Goal: Task Accomplishment & Management: Manage account settings

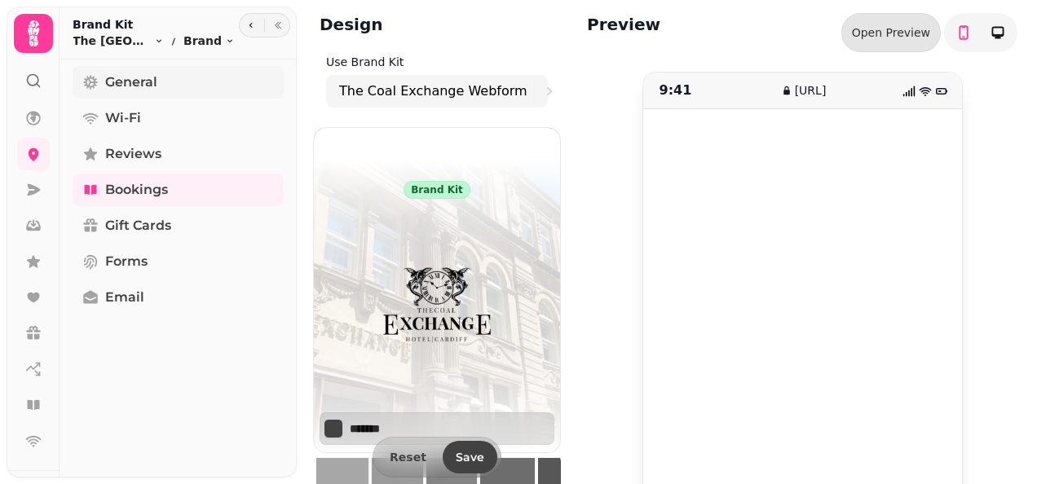
click at [144, 82] on span "General" at bounding box center [131, 83] width 52 height 20
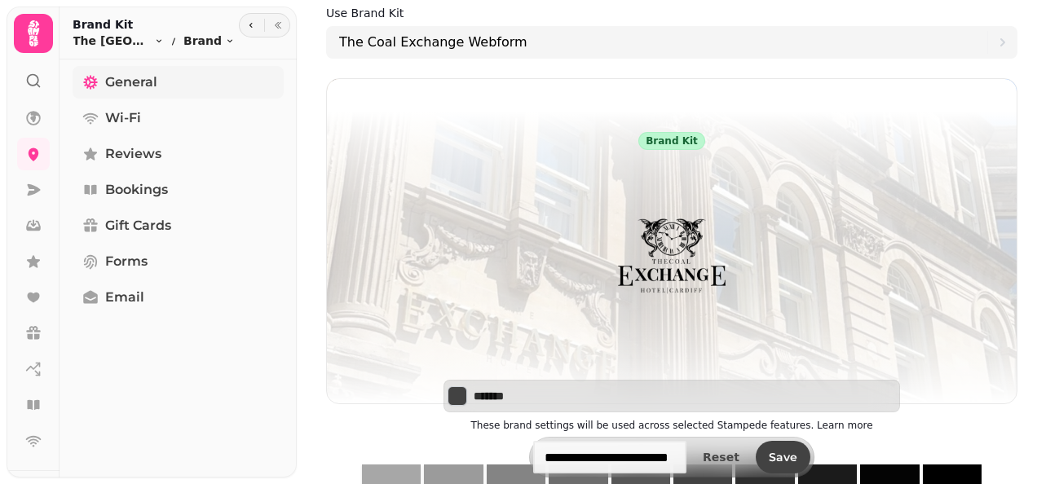
click at [161, 80] on link "General" at bounding box center [178, 82] width 211 height 33
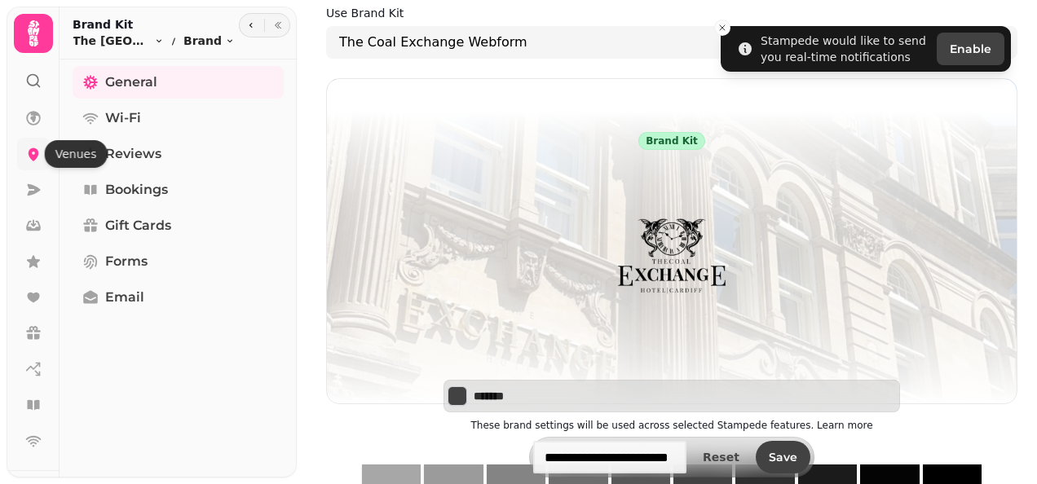
click at [31, 153] on icon at bounding box center [34, 154] width 11 height 13
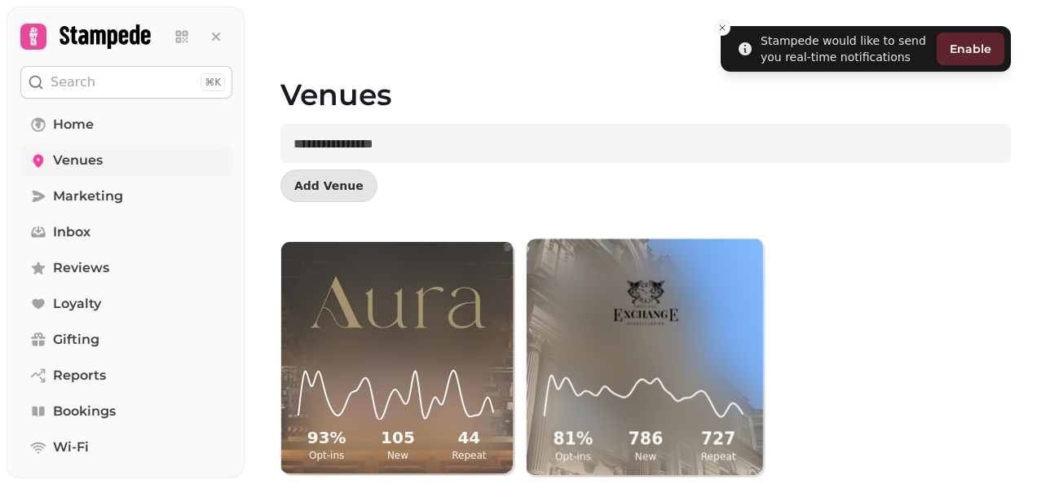
click at [621, 332] on img at bounding box center [646, 301] width 179 height 107
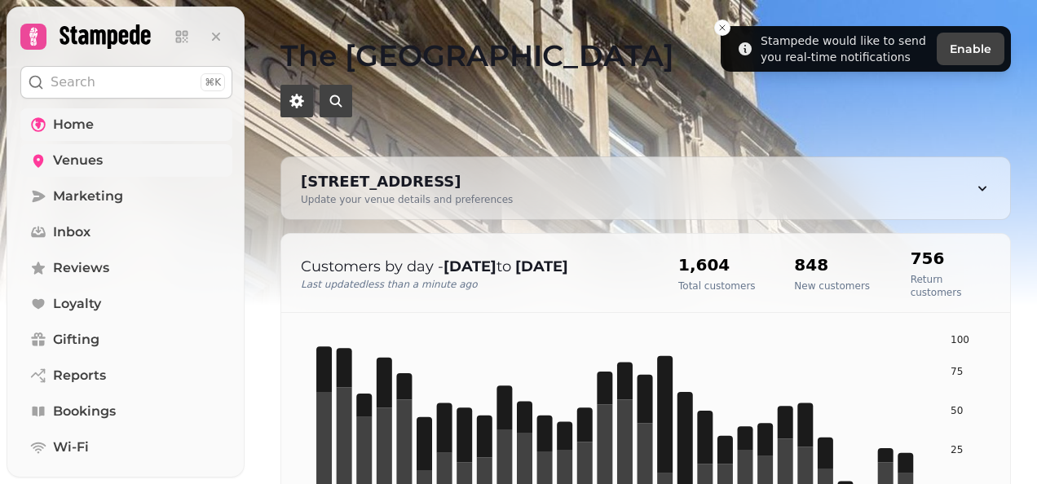
click at [87, 129] on span "Home" at bounding box center [73, 125] width 41 height 20
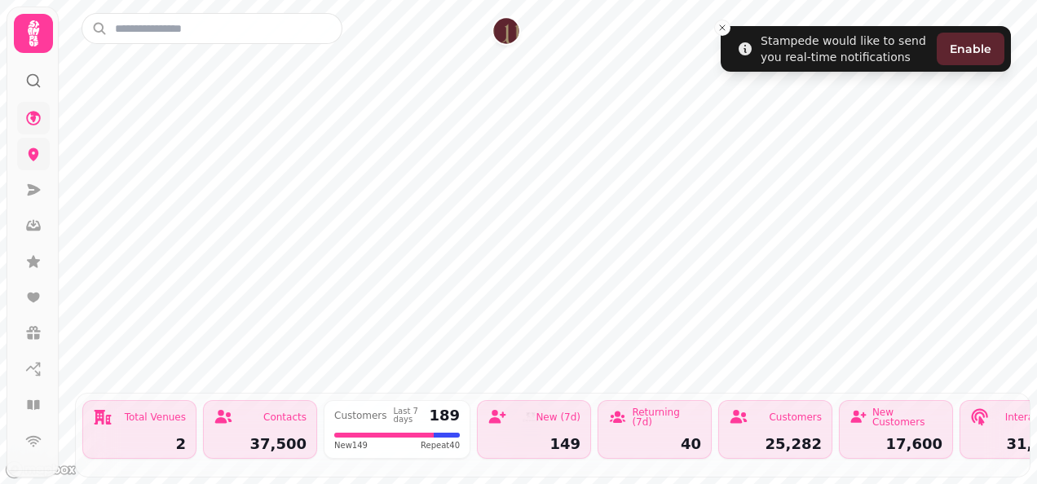
click at [26, 25] on icon at bounding box center [33, 33] width 33 height 33
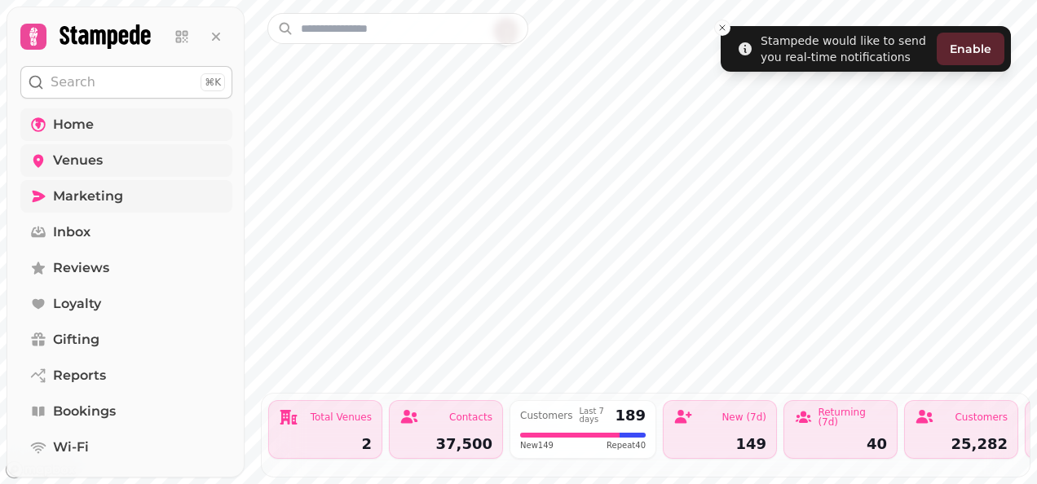
click at [83, 189] on span "Marketing" at bounding box center [88, 197] width 70 height 20
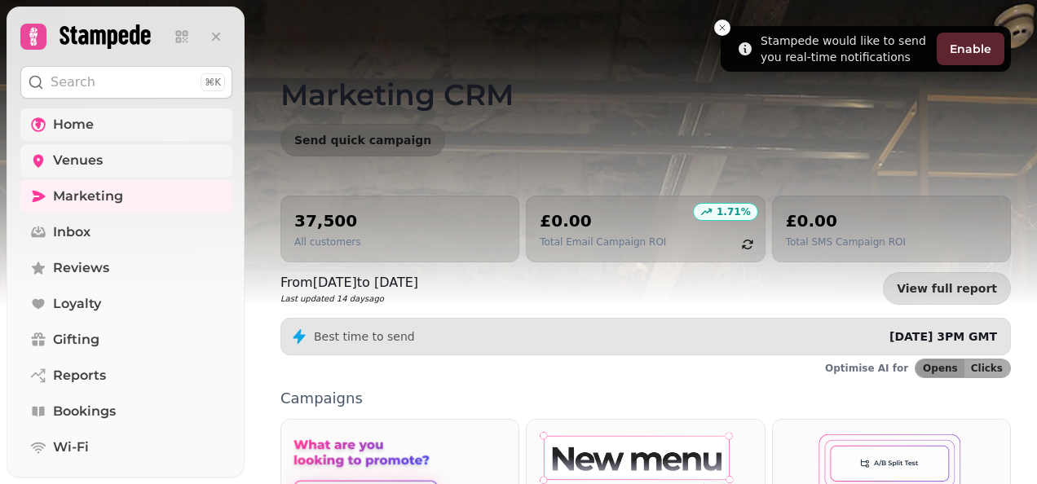
click at [124, 72] on button "Search ⌘K" at bounding box center [126, 82] width 212 height 33
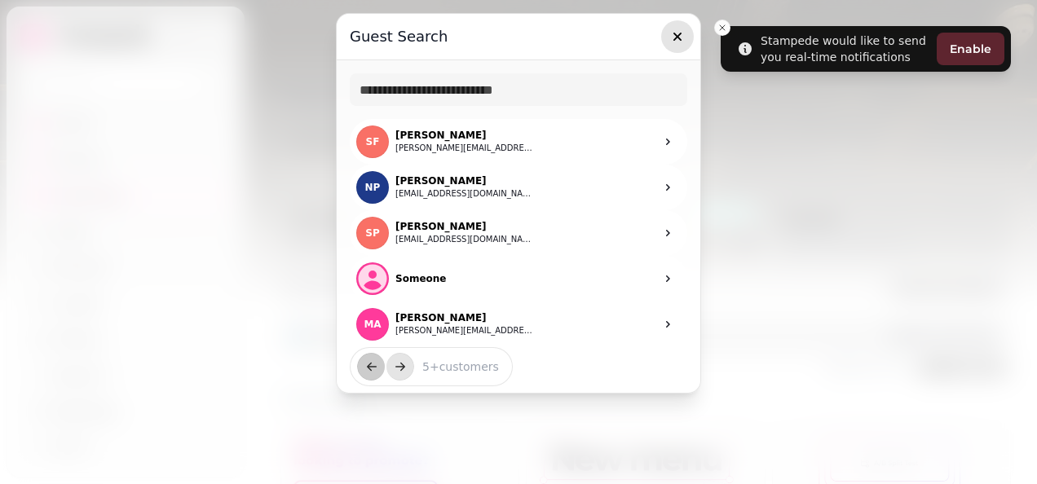
click at [678, 33] on icon "button" at bounding box center [677, 37] width 16 height 16
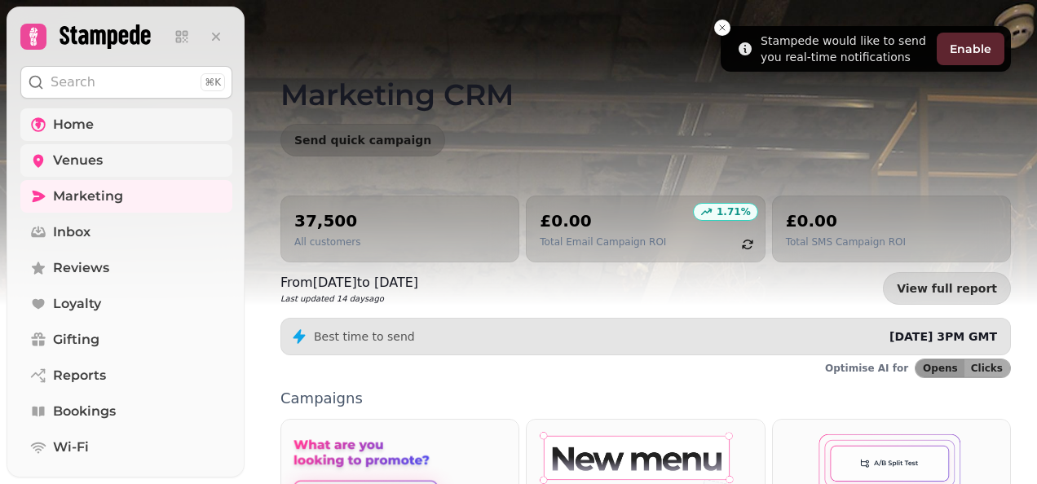
click at [118, 136] on link "Home" at bounding box center [126, 124] width 212 height 33
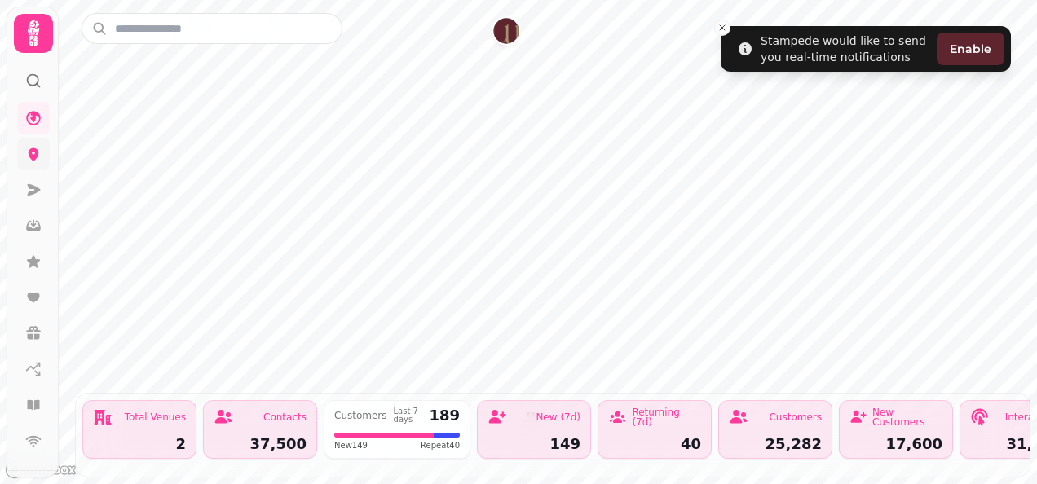
click at [29, 87] on icon at bounding box center [33, 81] width 16 height 16
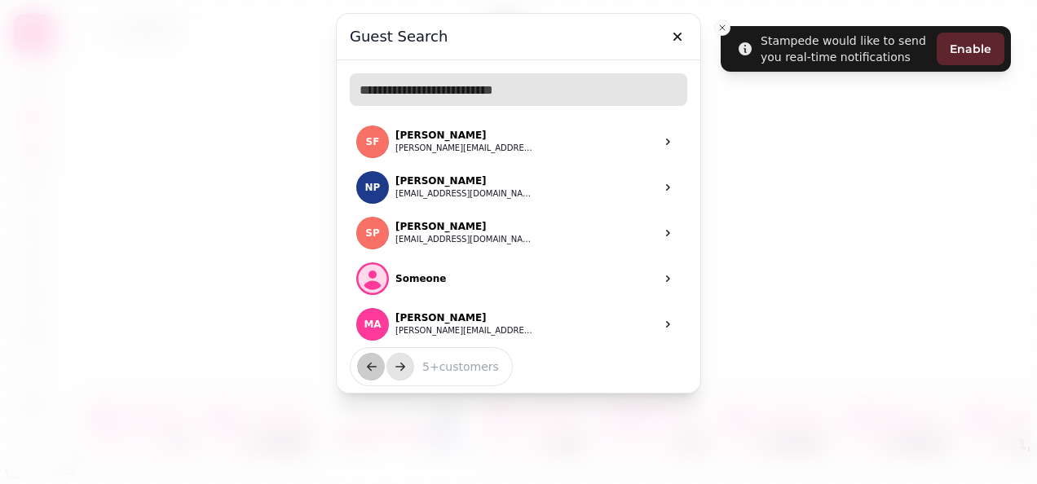
click at [620, 91] on input "text" at bounding box center [519, 89] width 338 height 33
type input "**********"
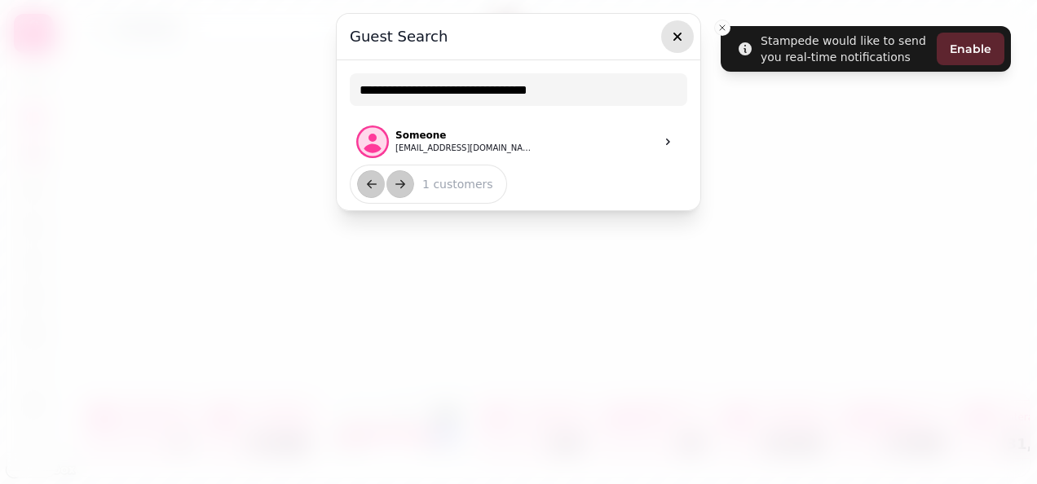
click at [675, 39] on icon "button" at bounding box center [678, 37] width 8 height 8
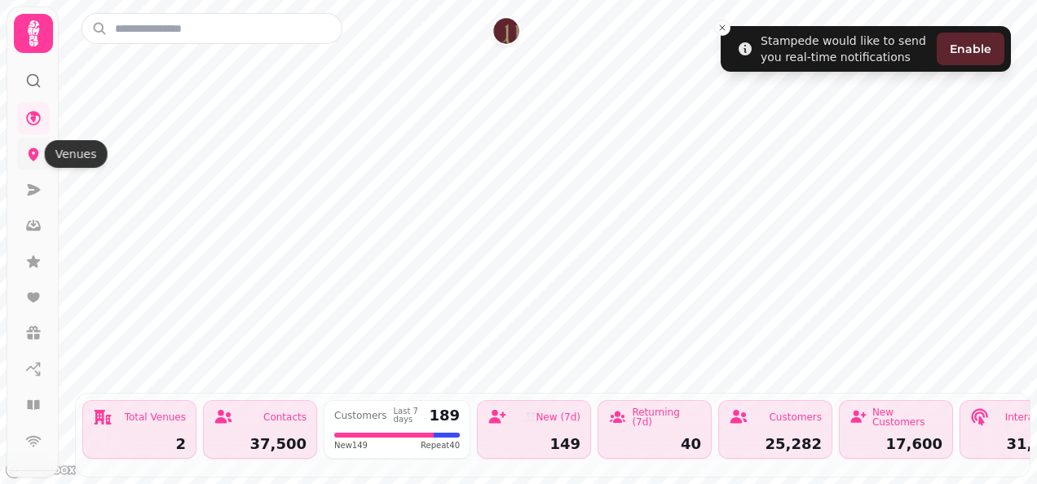
click at [33, 160] on icon at bounding box center [34, 154] width 11 height 13
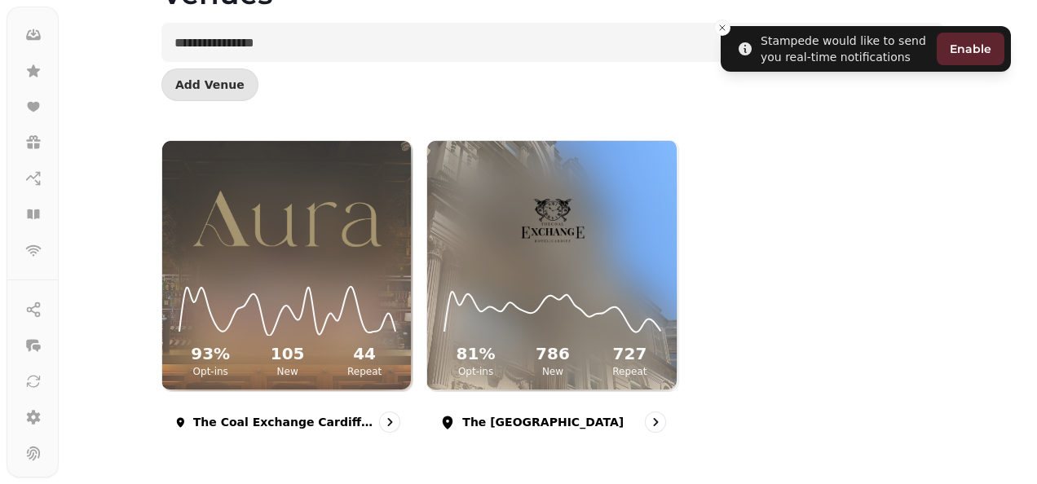
scroll to position [206, 0]
click at [35, 401] on icon at bounding box center [34, 402] width 14 height 15
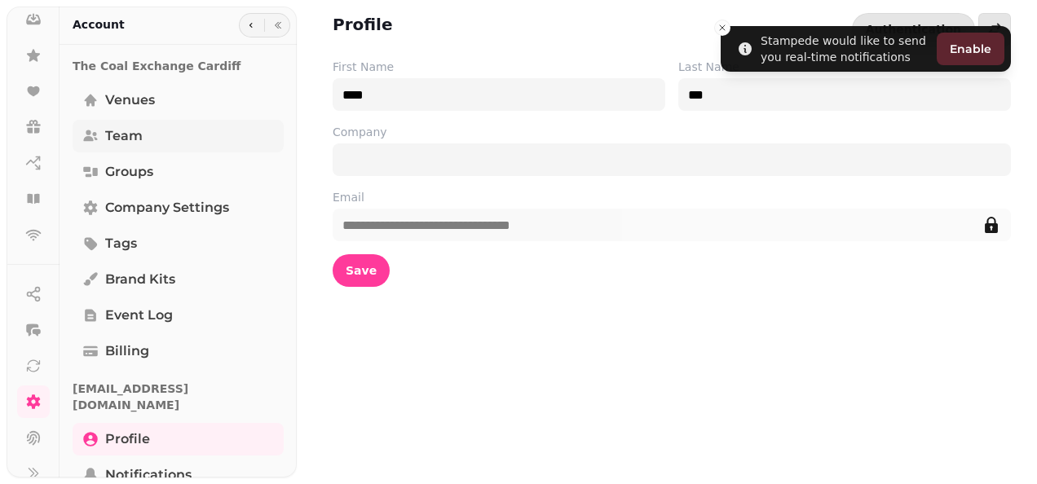
click at [119, 125] on link "Team" at bounding box center [178, 136] width 211 height 33
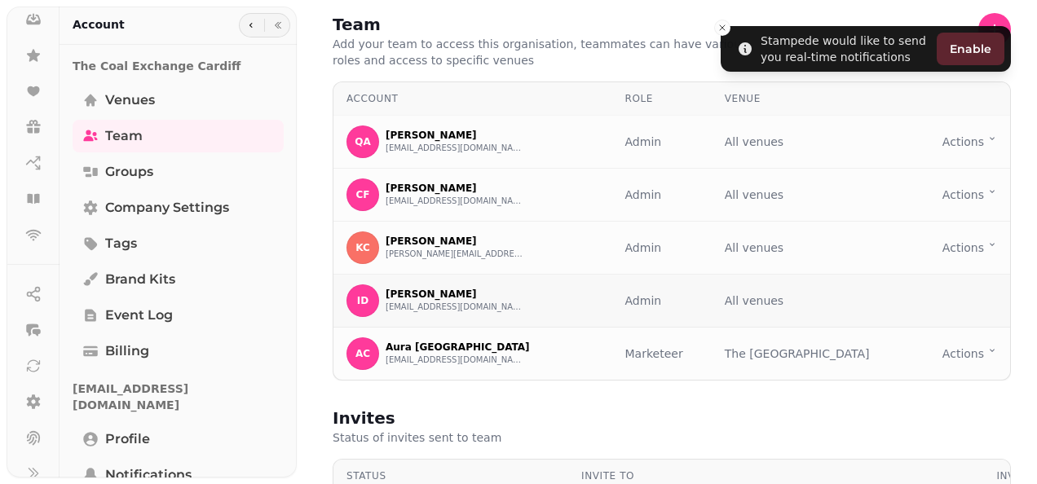
click at [959, 297] on td at bounding box center [962, 301] width 96 height 53
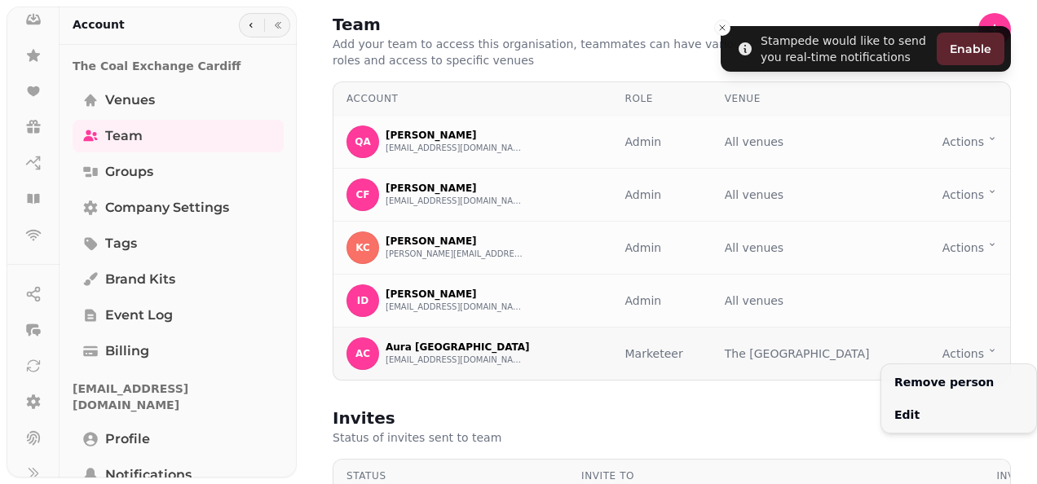
click at [964, 354] on html "Stampede would like to send you real-time notifications Enable Team Add your te…" at bounding box center [518, 242] width 1037 height 484
click at [825, 409] on html "Stampede would like to send you real-time notifications Enable Team Add your te…" at bounding box center [518, 242] width 1037 height 484
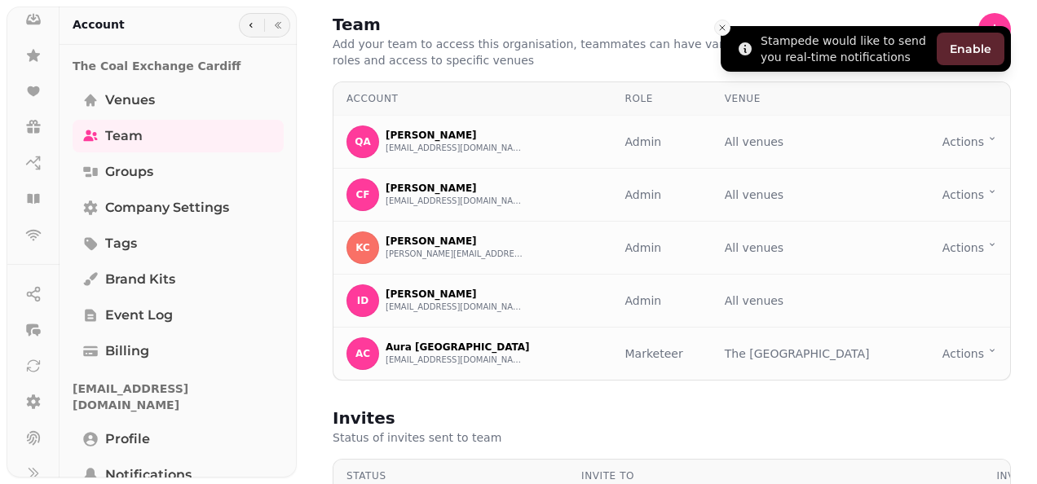
click at [718, 27] on icon "Close toast" at bounding box center [723, 28] width 10 height 10
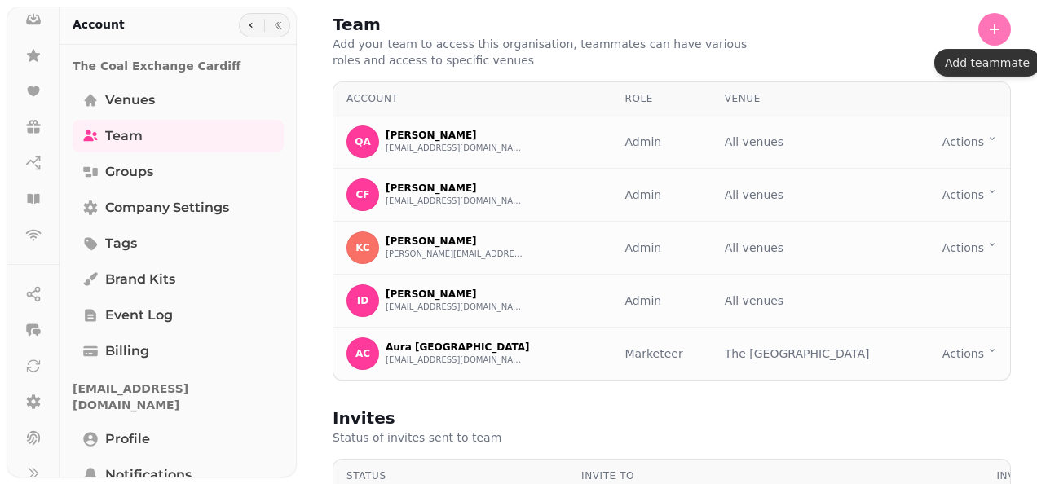
click at [987, 30] on icon "button" at bounding box center [995, 29] width 16 height 16
select select "*****"
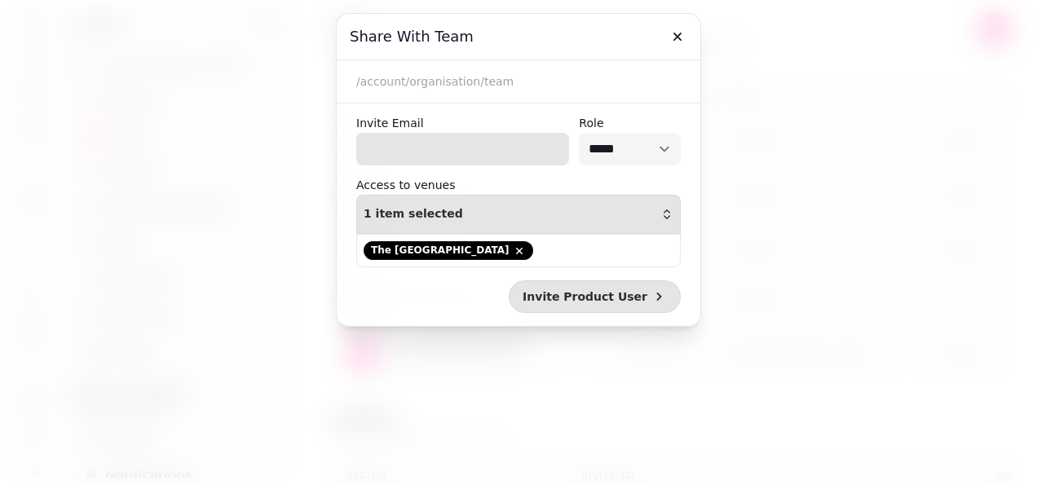
click at [489, 144] on input "Invite Email" at bounding box center [462, 149] width 213 height 33
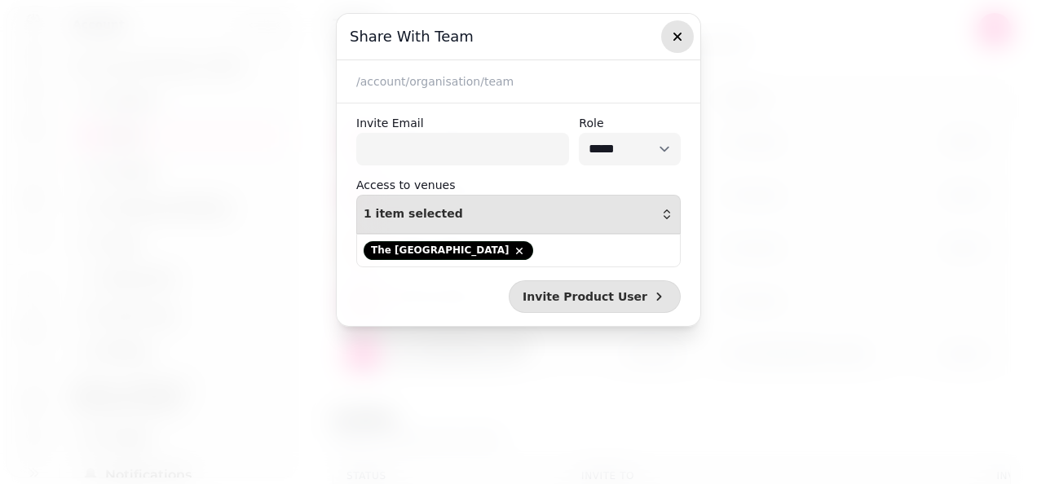
click at [685, 38] on icon "button" at bounding box center [677, 37] width 16 height 16
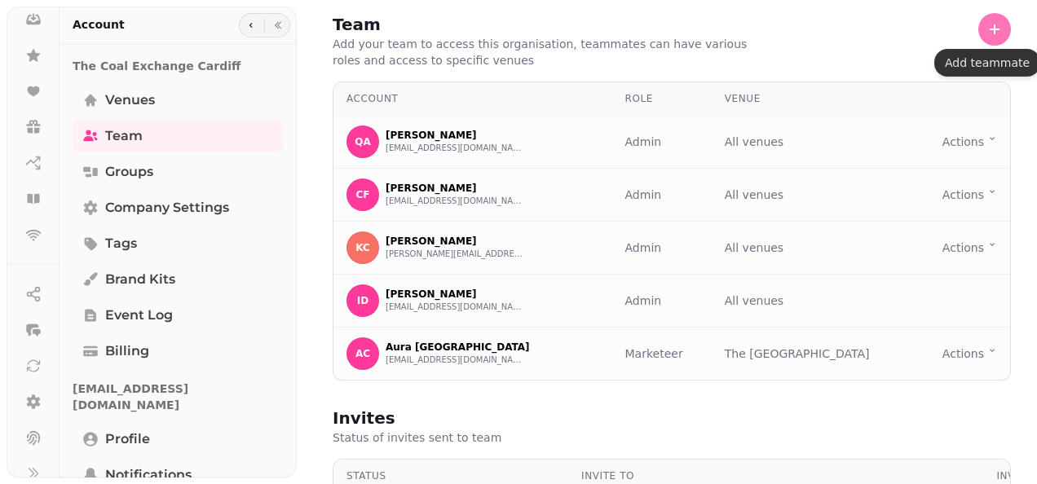
click at [978, 39] on button "button" at bounding box center [994, 29] width 33 height 33
select select "*****"
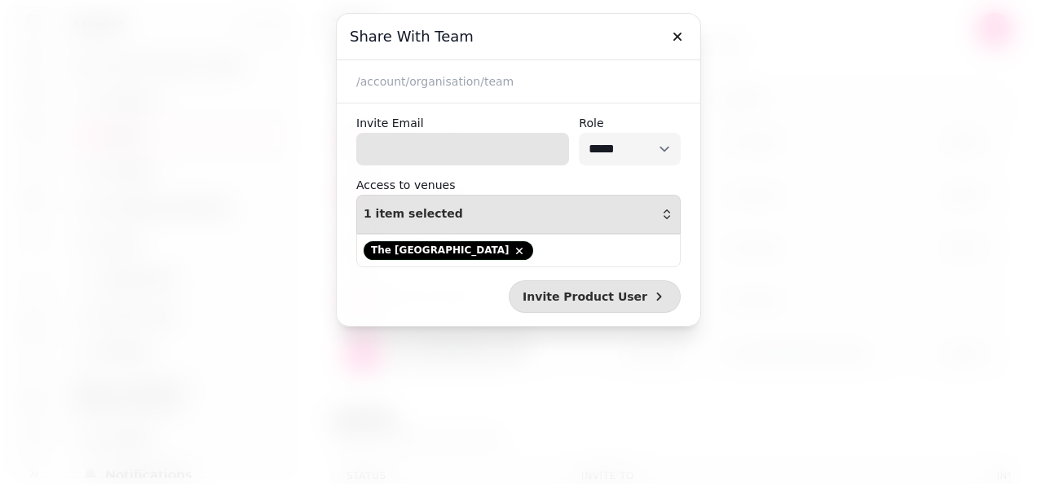
click at [455, 143] on input "Invite Email" at bounding box center [462, 149] width 213 height 33
paste input "**********"
type input "**********"
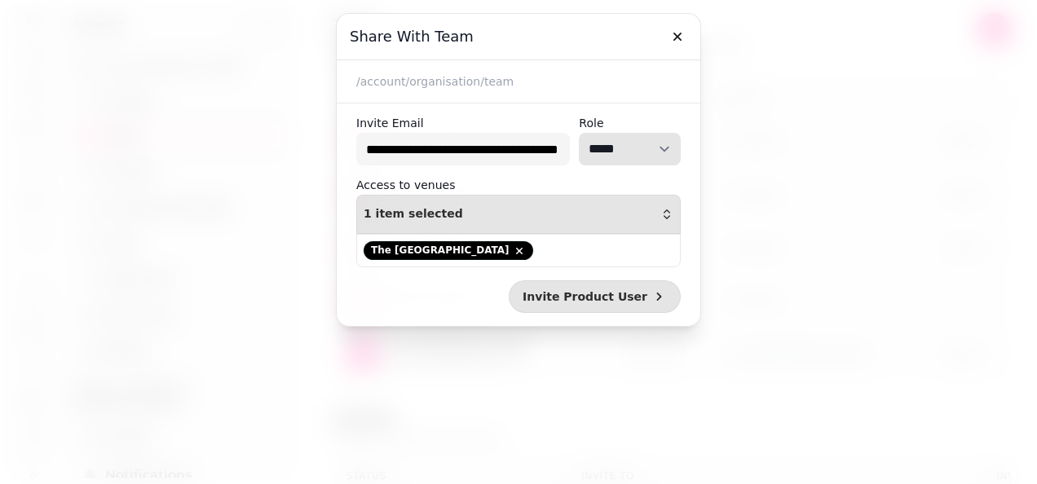
scroll to position [0, 0]
click at [664, 152] on select "**********" at bounding box center [630, 149] width 102 height 33
select select "*********"
click at [579, 133] on select "**********" at bounding box center [630, 149] width 102 height 33
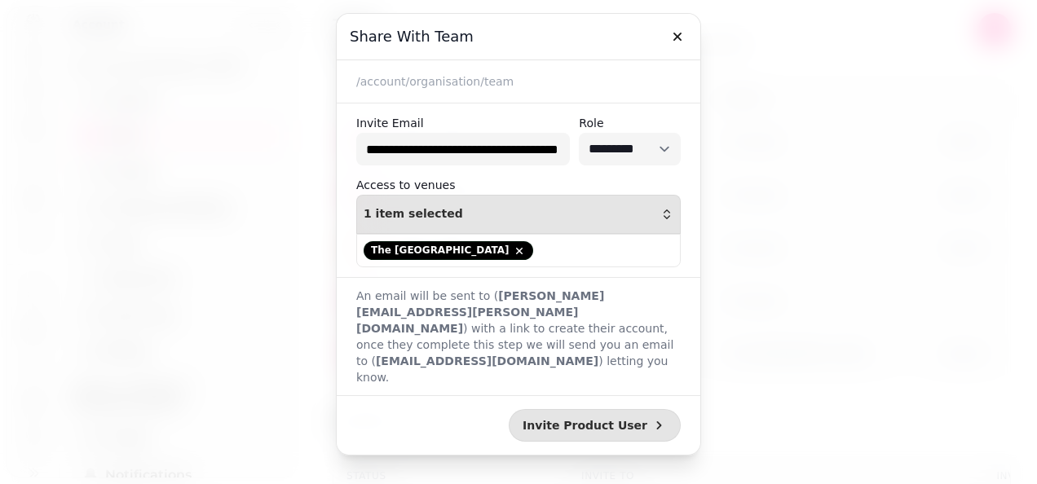
click at [599, 248] on div "The [GEOGRAPHIC_DATA]" at bounding box center [522, 250] width 316 height 19
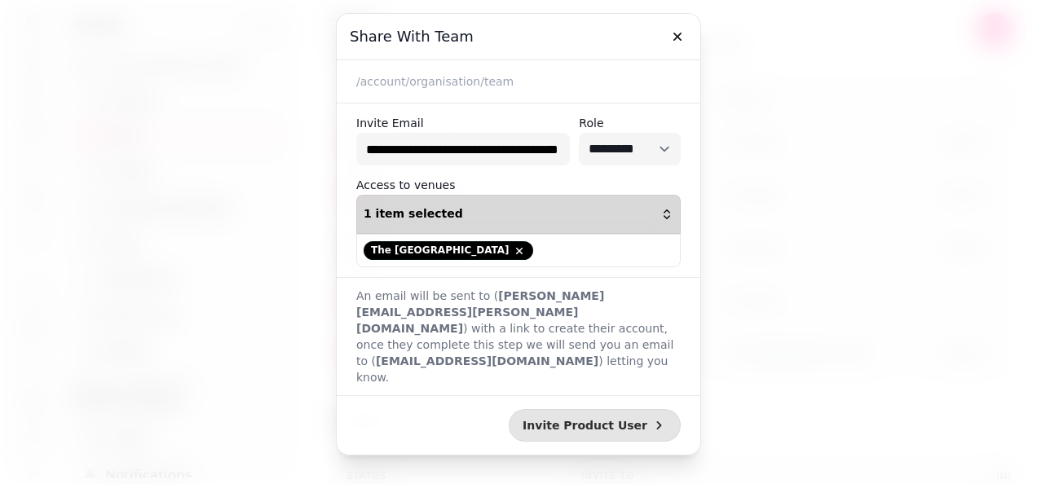
click at [669, 210] on icon "button" at bounding box center [666, 214] width 13 height 13
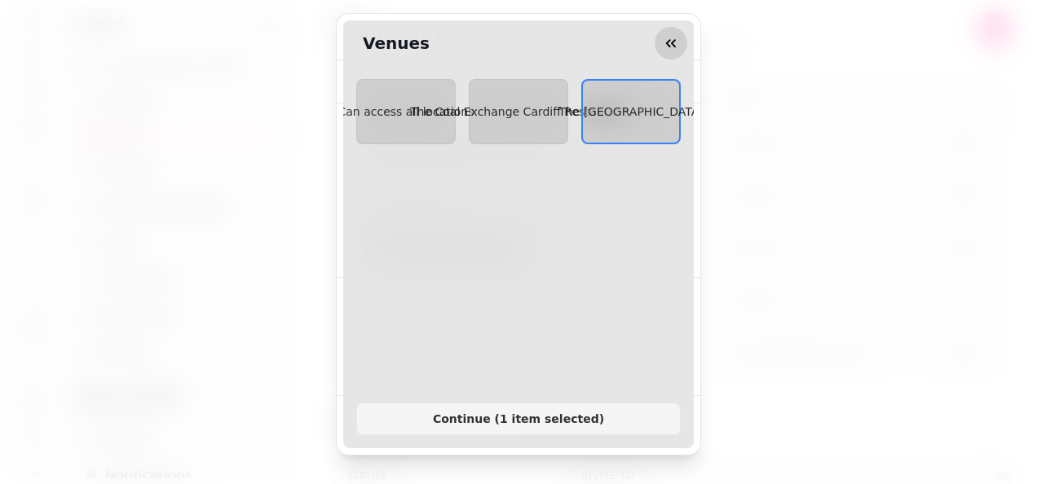
click at [669, 39] on icon "button" at bounding box center [671, 43] width 16 height 16
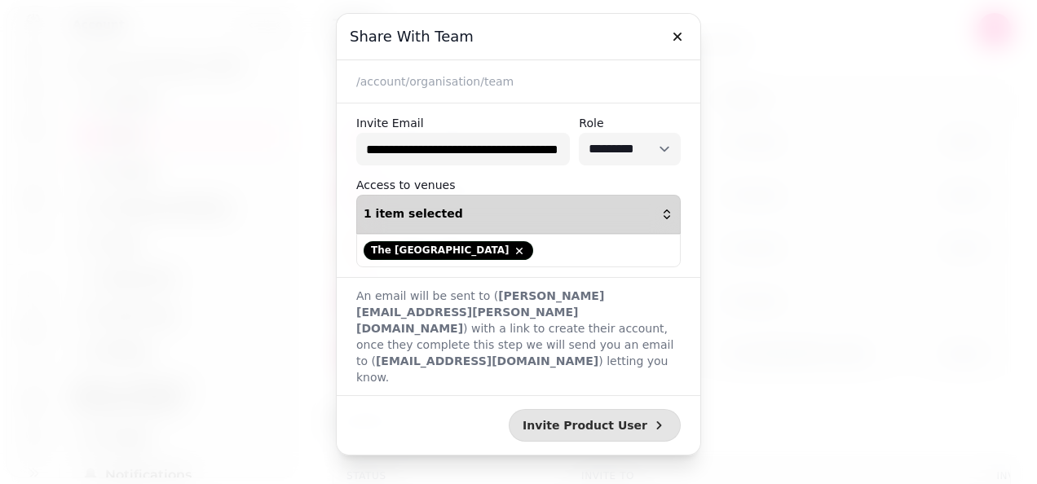
click at [507, 213] on div "1 item selected" at bounding box center [519, 214] width 310 height 13
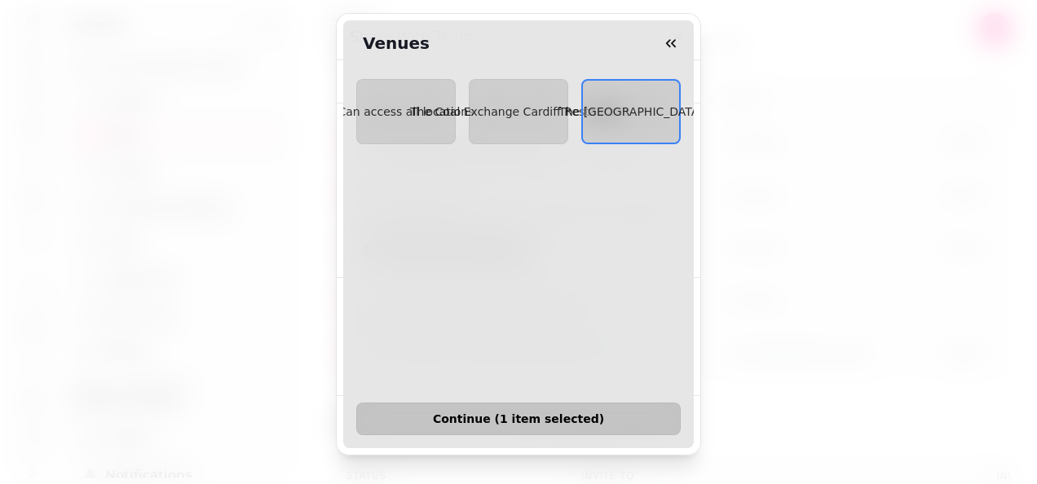
click at [505, 403] on button "Continue ( 1 item selected )" at bounding box center [518, 419] width 325 height 33
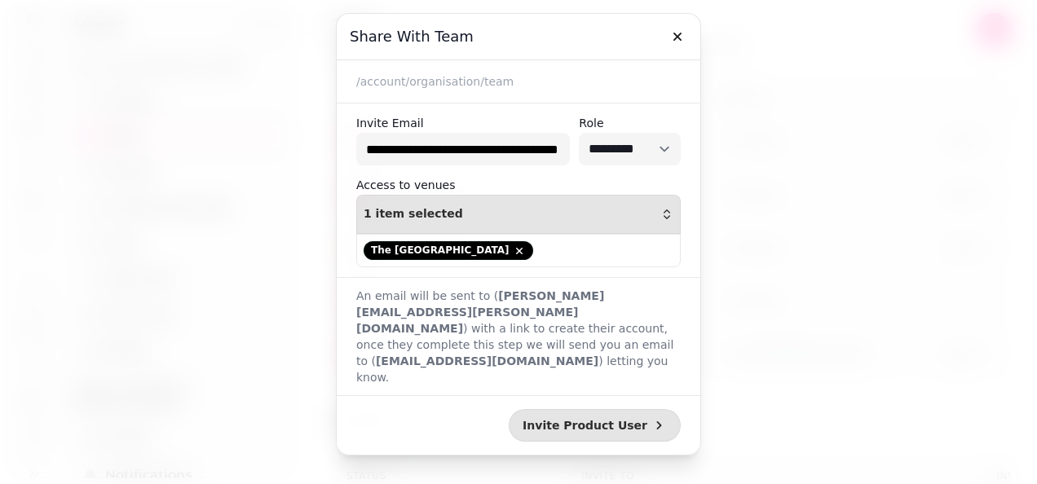
click at [523, 248] on div "The [GEOGRAPHIC_DATA]" at bounding box center [522, 250] width 316 height 19
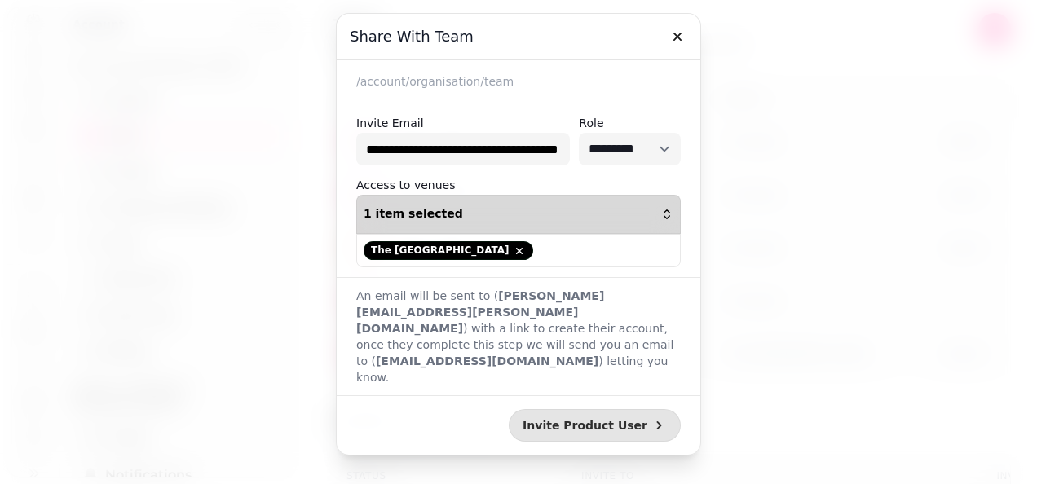
click at [666, 217] on icon "button" at bounding box center [668, 217] width 6 height 2
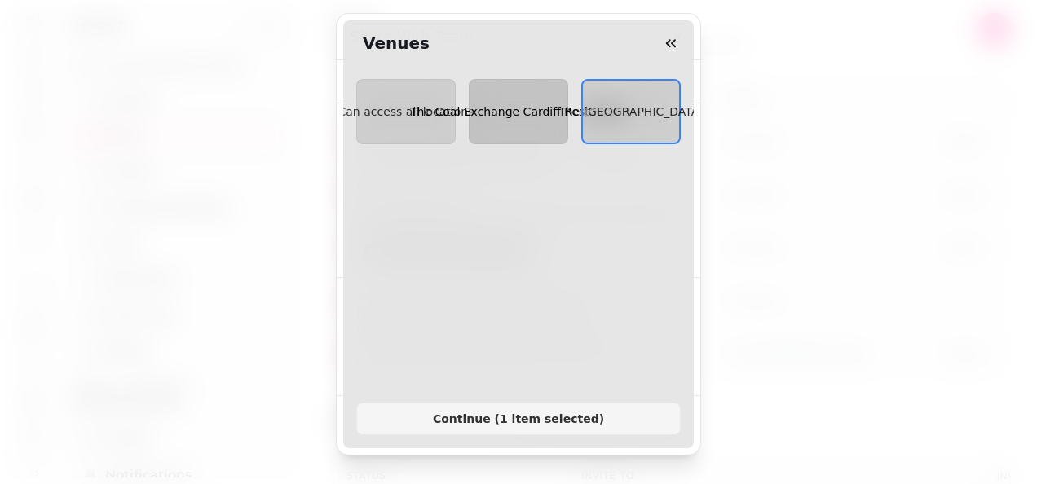
click at [513, 109] on span "The Coal Exchange Cardiff Restaurant" at bounding box center [518, 111] width 217 height 13
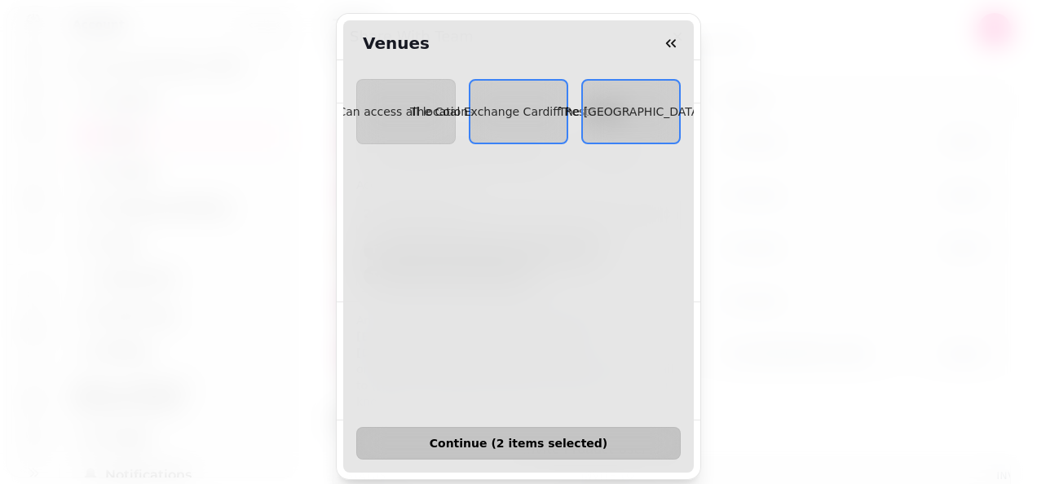
click at [507, 438] on span "Continue ( 2 items selected )" at bounding box center [518, 443] width 297 height 11
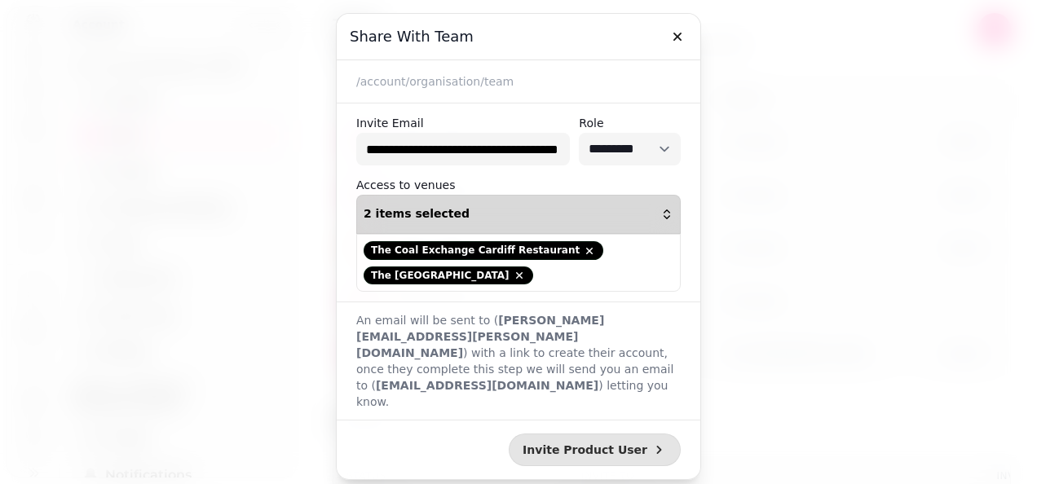
click at [546, 208] on div "2 items selected" at bounding box center [519, 214] width 310 height 13
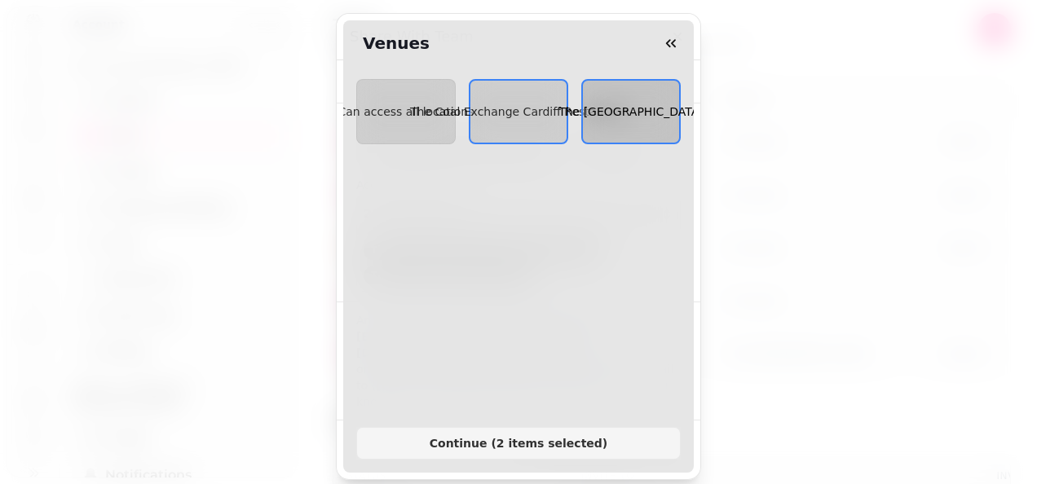
click at [621, 134] on button "The [GEOGRAPHIC_DATA]" at bounding box center [630, 111] width 99 height 65
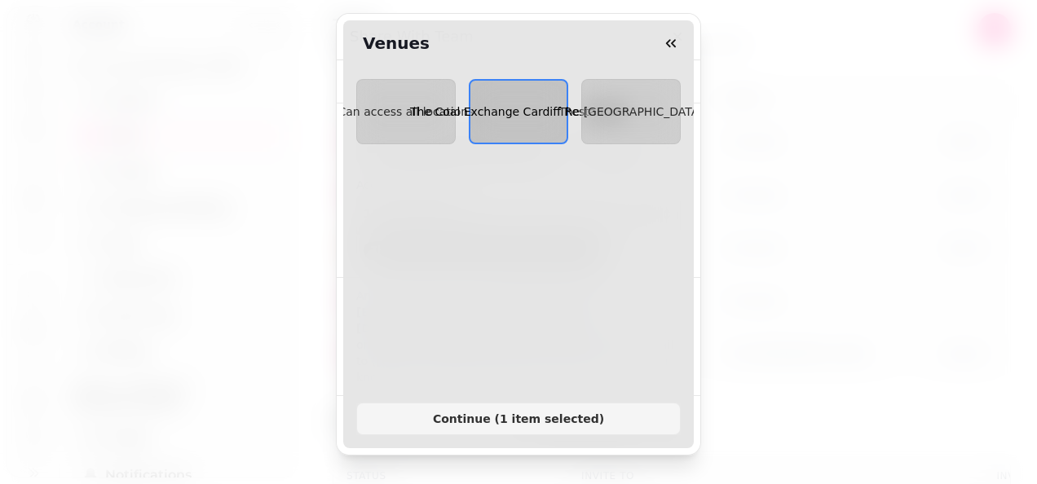
click at [488, 132] on button "The Coal Exchange Cardiff Restaurant" at bounding box center [518, 111] width 99 height 65
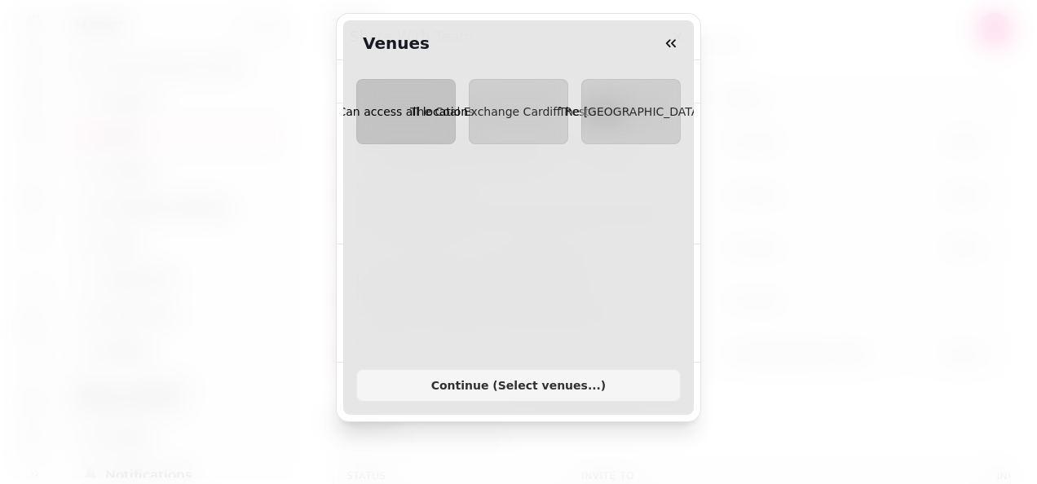
click at [395, 121] on button "Can access all locations" at bounding box center [405, 111] width 99 height 65
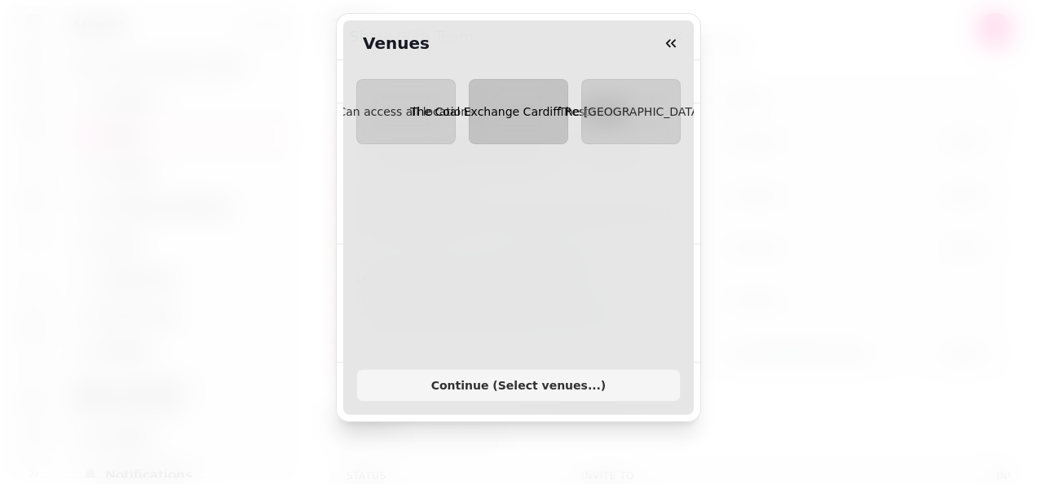
click at [483, 117] on span "The Coal Exchange Cardiff Restaurant" at bounding box center [518, 111] width 217 height 13
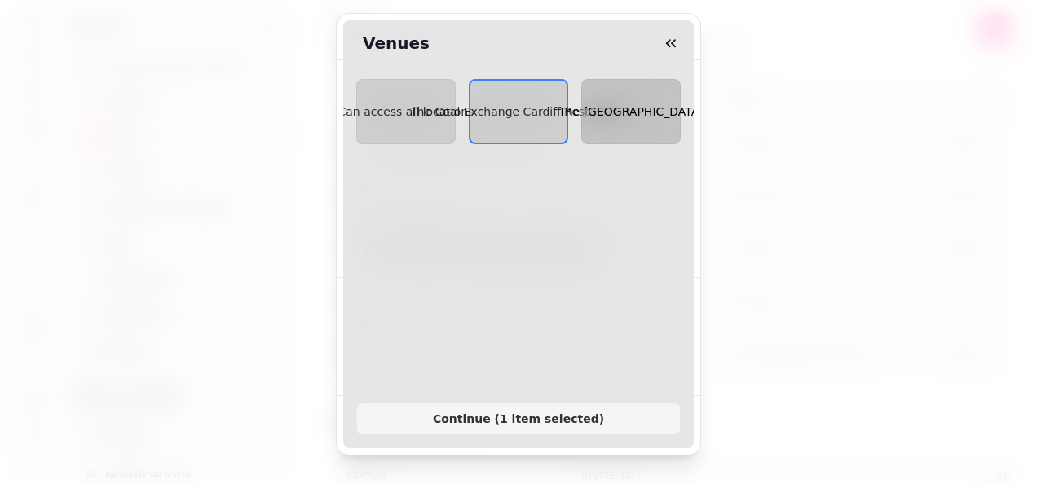
click at [590, 117] on span "The [GEOGRAPHIC_DATA]" at bounding box center [631, 111] width 145 height 13
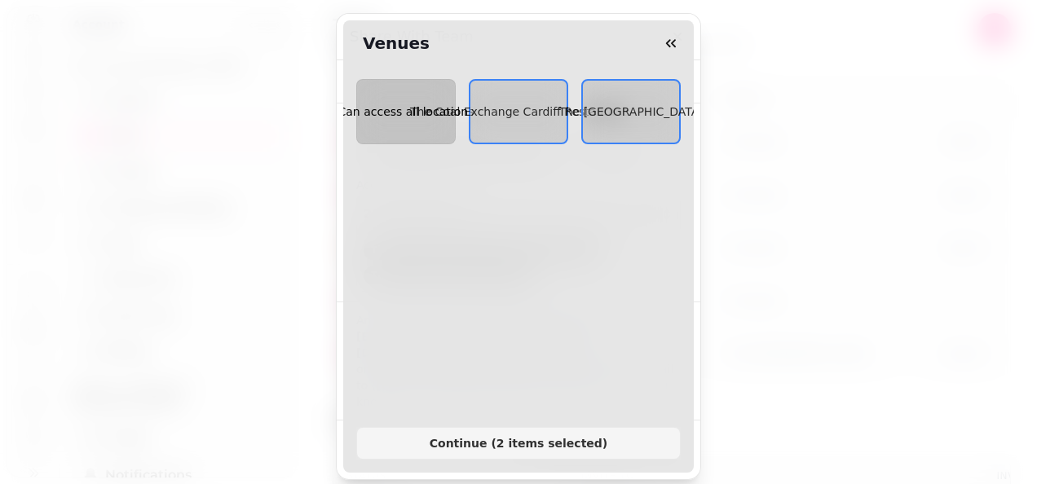
click at [430, 121] on button "Can access all locations" at bounding box center [405, 111] width 99 height 65
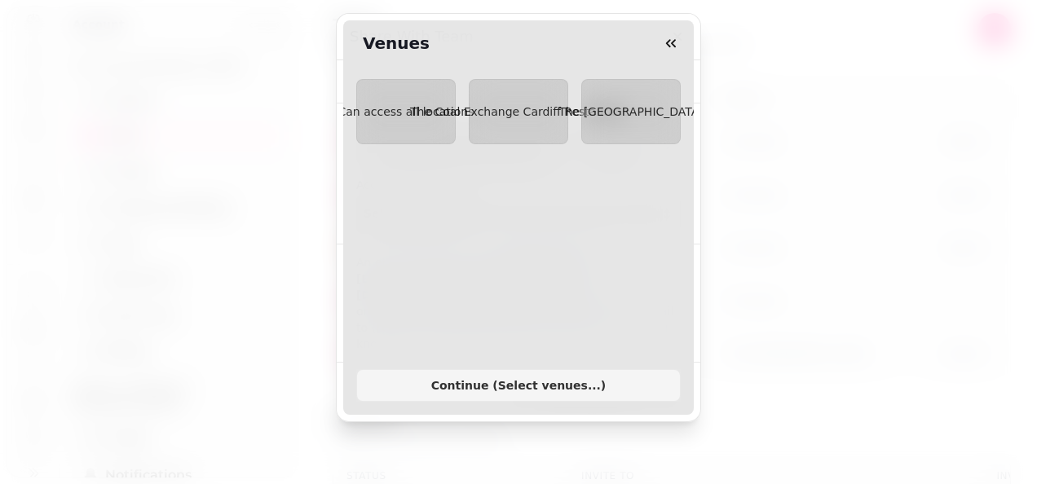
scroll to position [0, 3]
click at [421, 116] on span "The Coal Exchange Cardiff Restaurant" at bounding box center [515, 111] width 217 height 13
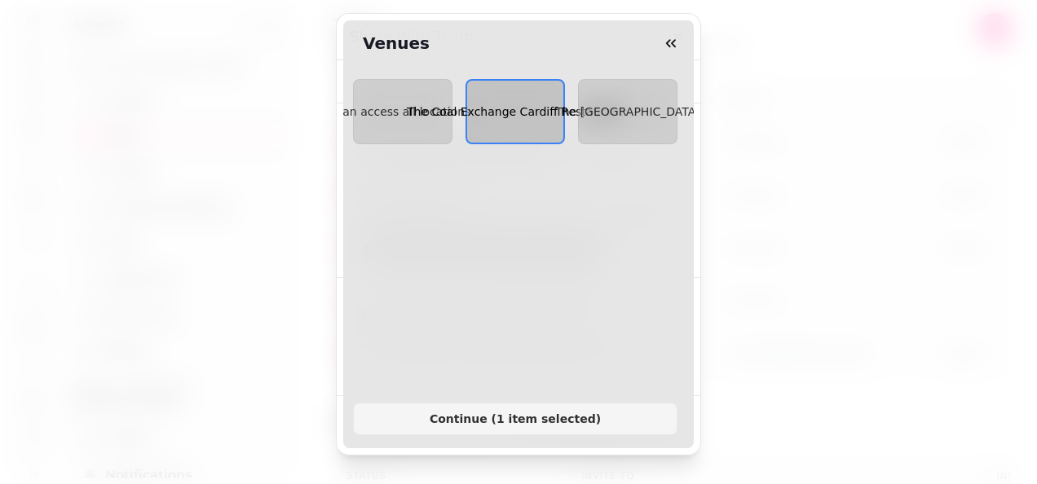
click at [501, 124] on button "The Coal Exchange Cardiff Restaurant" at bounding box center [515, 111] width 99 height 65
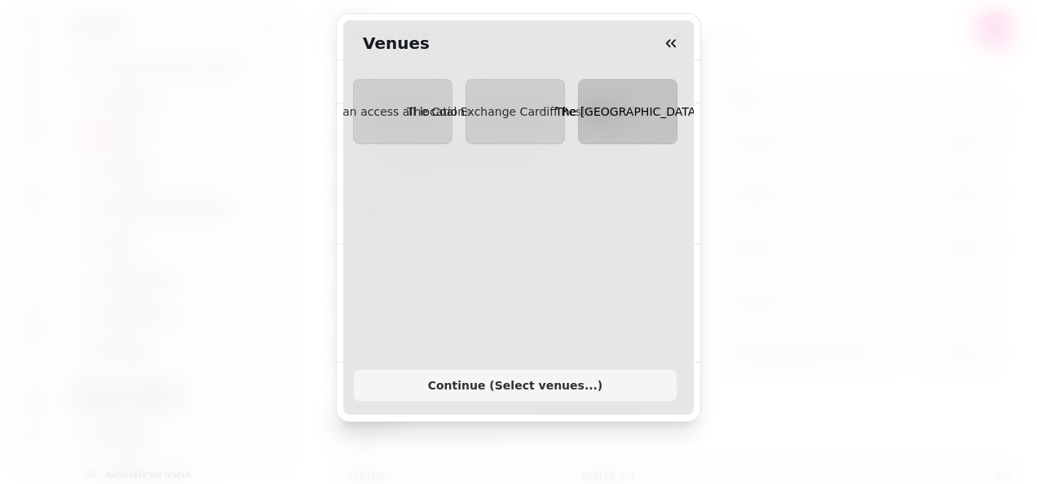
click at [578, 127] on button "The [GEOGRAPHIC_DATA]" at bounding box center [627, 111] width 99 height 65
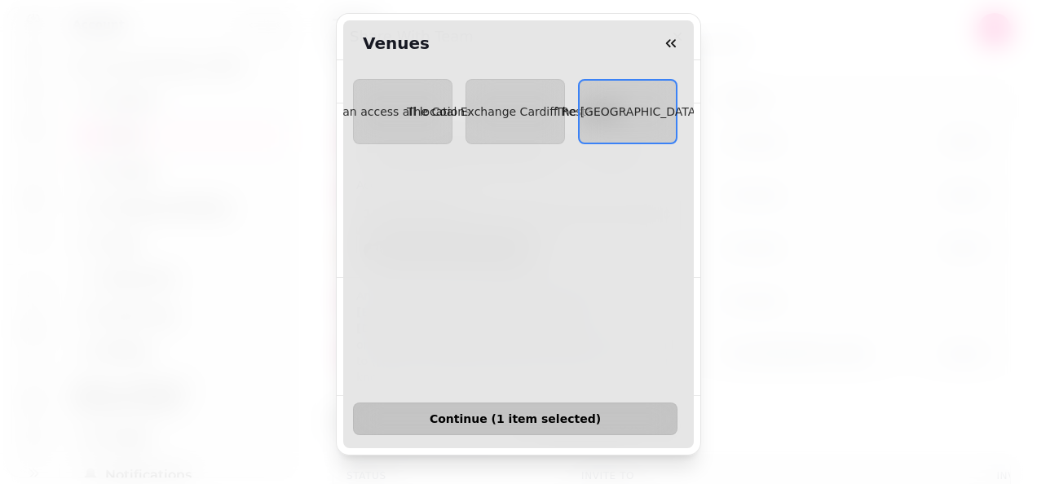
click at [510, 413] on span "Continue ( 1 item selected )" at bounding box center [515, 418] width 297 height 11
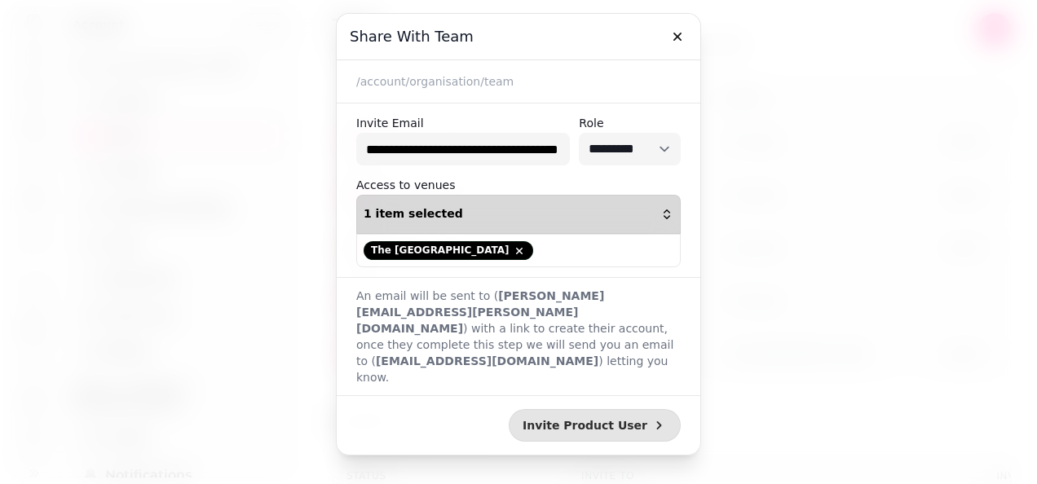
click at [617, 210] on div "1 item selected" at bounding box center [519, 214] width 310 height 13
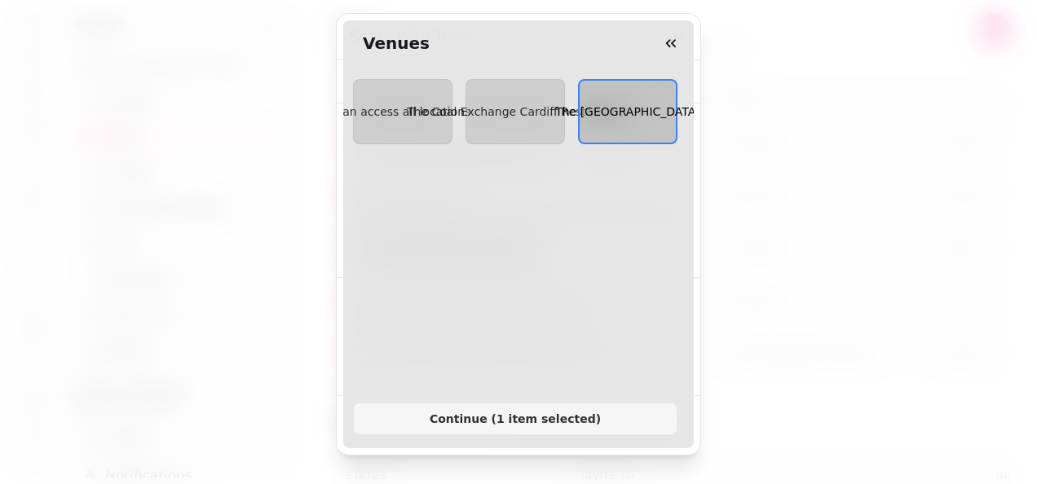
click at [617, 111] on span "The [GEOGRAPHIC_DATA]" at bounding box center [627, 111] width 145 height 13
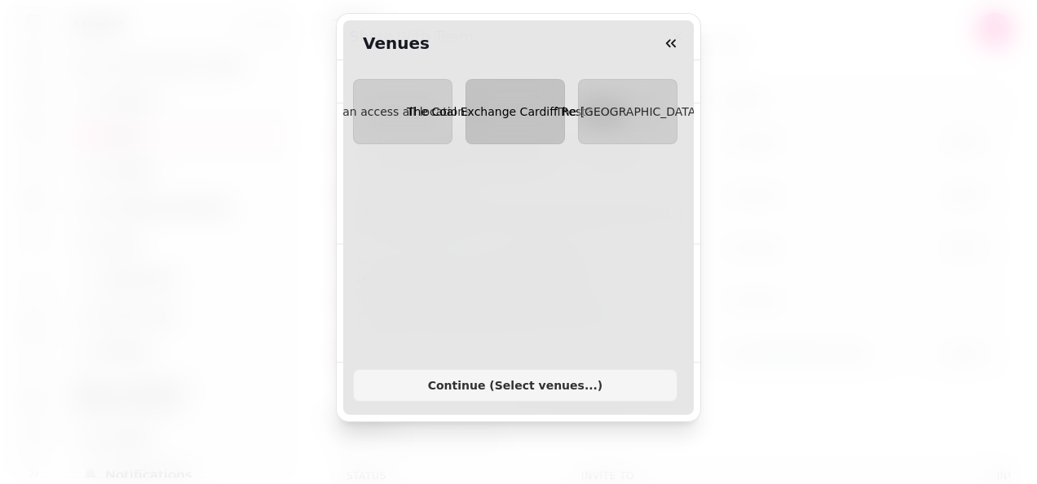
click at [515, 122] on button "The Coal Exchange Cardiff Restaurant" at bounding box center [515, 111] width 99 height 65
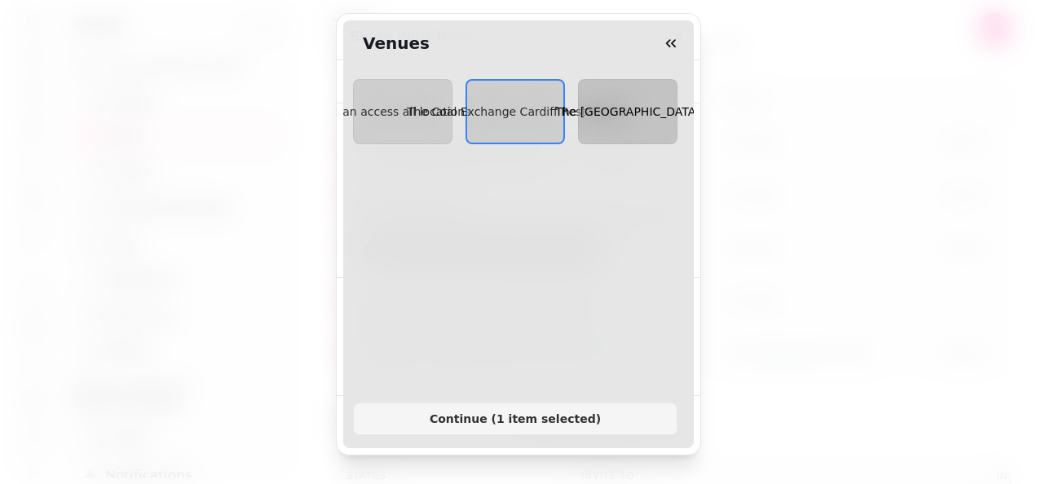
click at [583, 125] on button "The [GEOGRAPHIC_DATA]" at bounding box center [627, 111] width 99 height 65
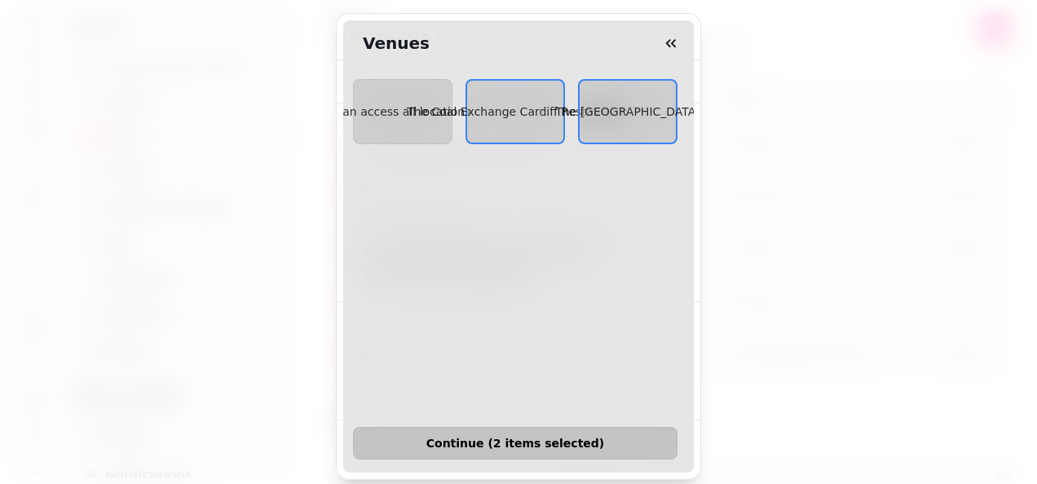
click at [462, 427] on button "Continue ( 2 items selected )" at bounding box center [515, 443] width 325 height 33
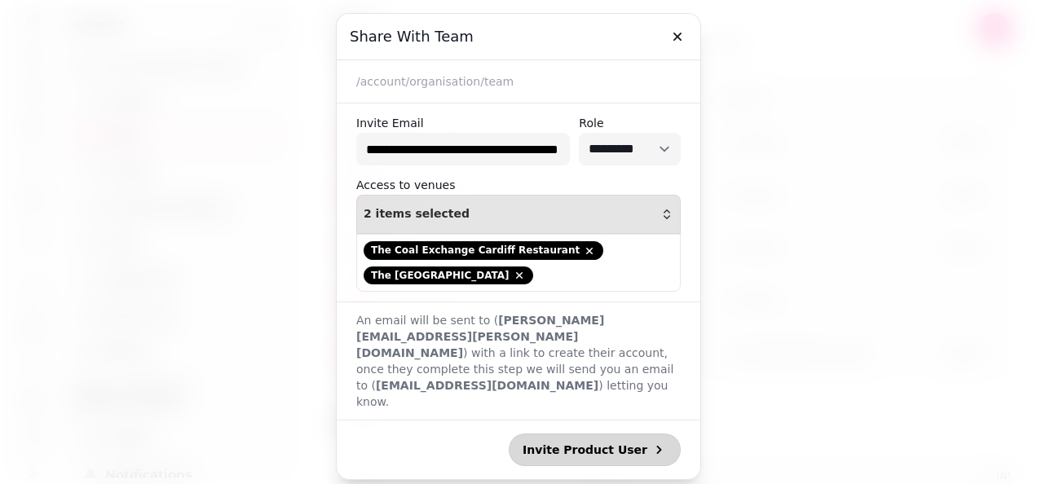
click at [600, 440] on button "Invite Product User" at bounding box center [595, 450] width 172 height 33
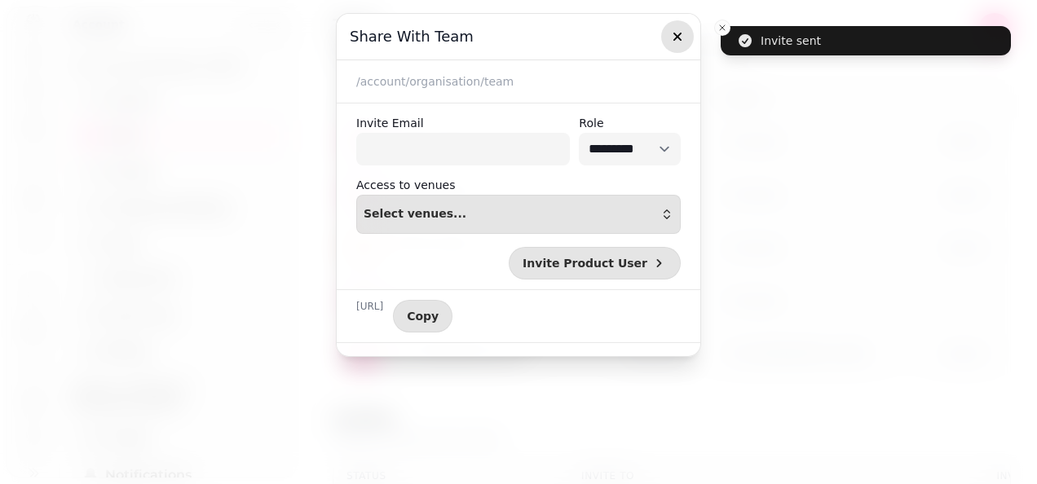
click at [674, 42] on icon "button" at bounding box center [677, 37] width 16 height 16
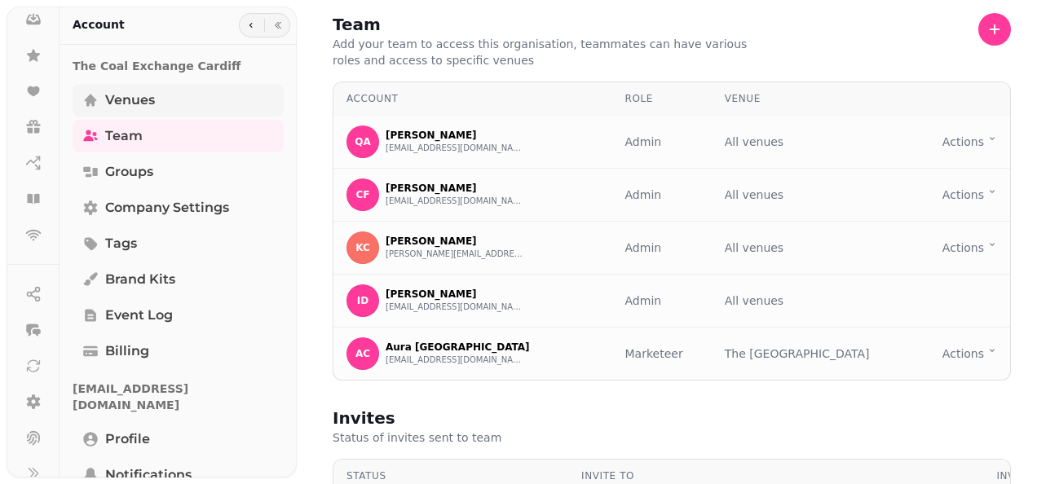
click at [110, 103] on span "Venues" at bounding box center [130, 101] width 50 height 20
